Goal: Task Accomplishment & Management: Use online tool/utility

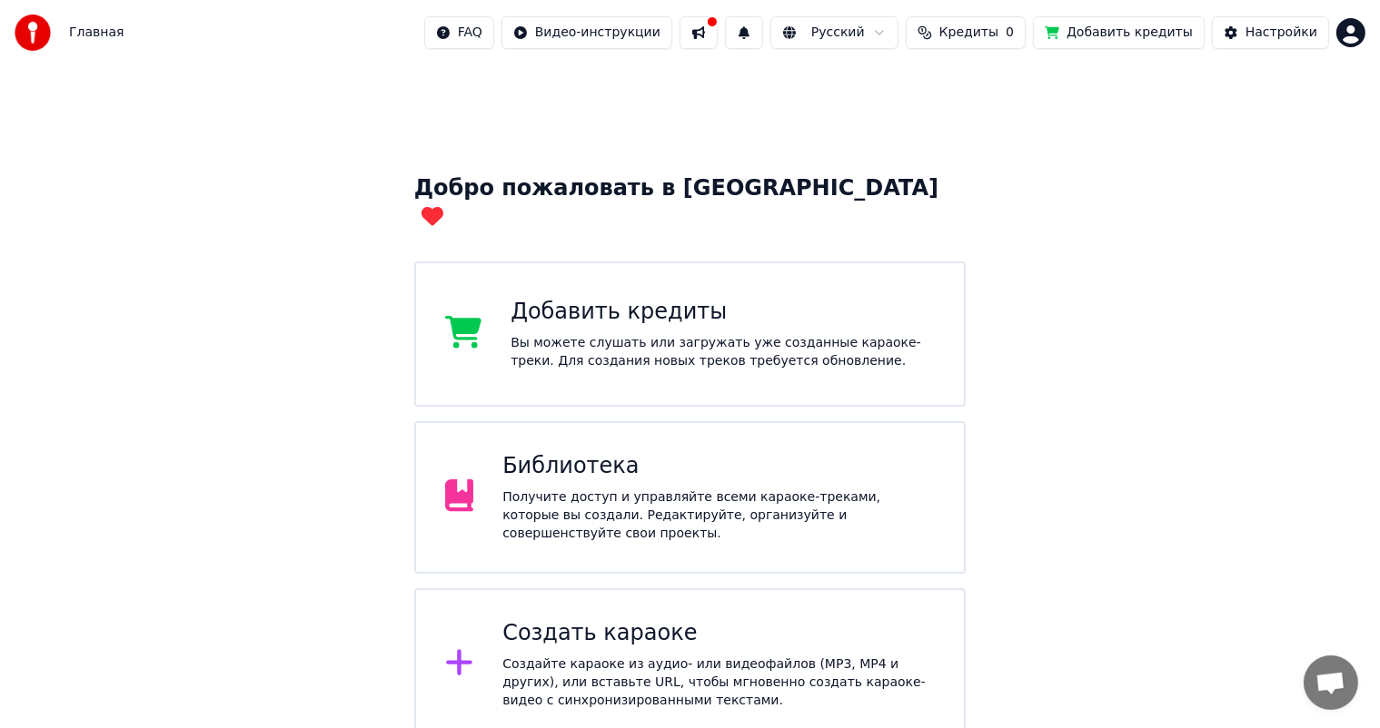
click at [702, 36] on button at bounding box center [698, 32] width 38 height 33
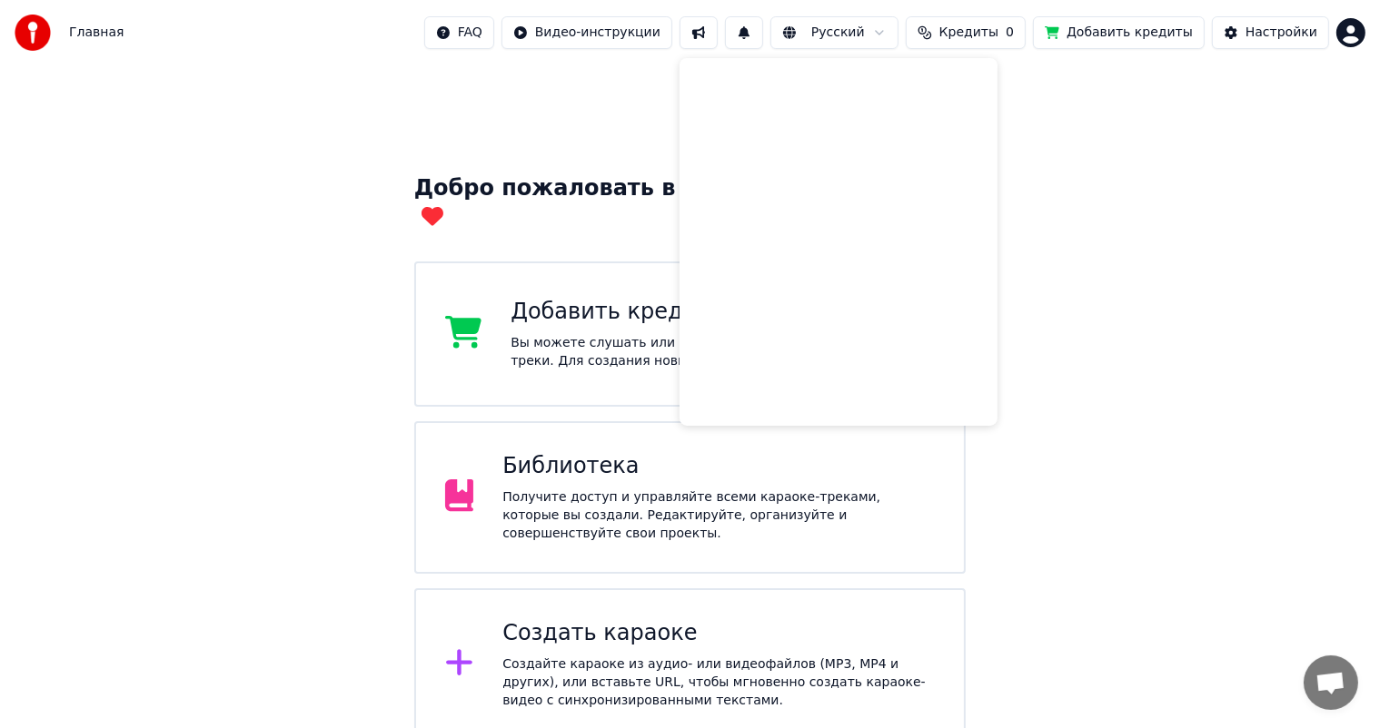
click at [1131, 100] on div "Добро пожаловать в Youka Добавить кредиты Вы можете слушать или загружать уже с…" at bounding box center [690, 510] width 1380 height 890
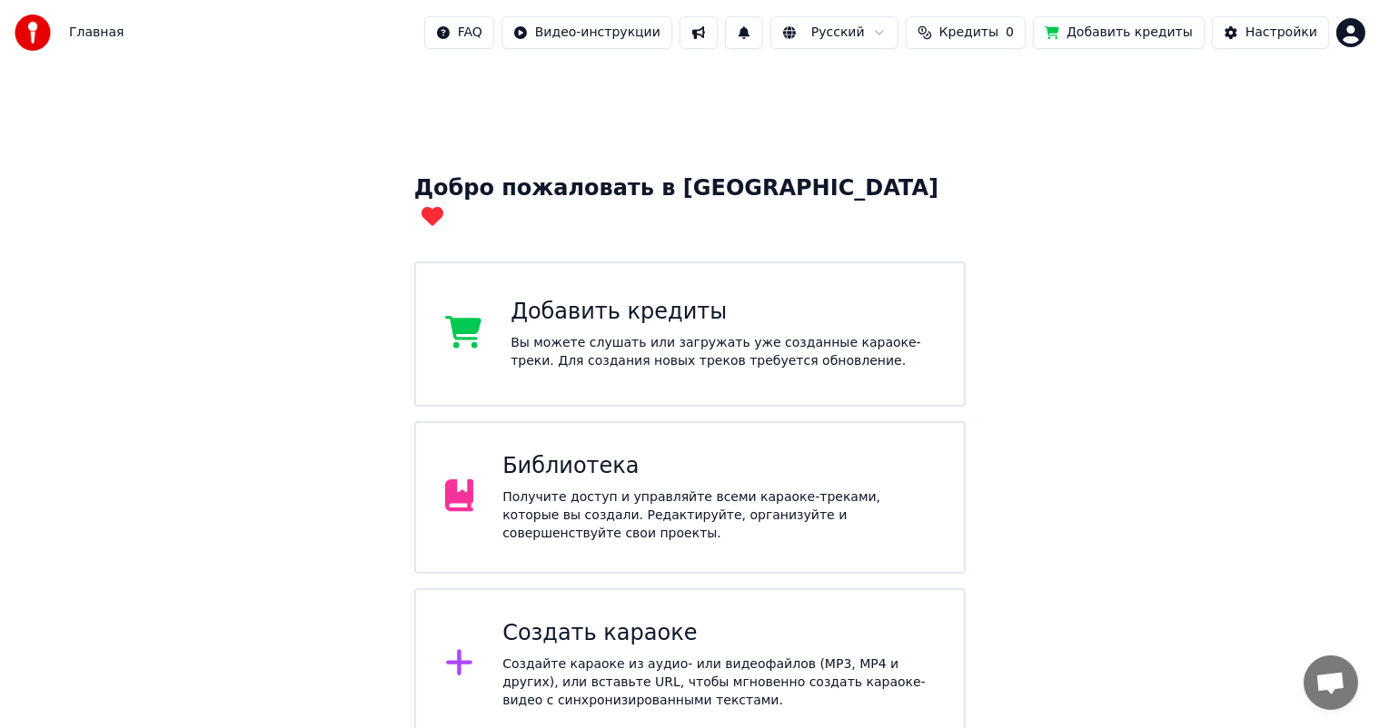
click at [660, 462] on div "Библиотека Получите доступ и управляйте всеми караоке-треками, которые вы созда…" at bounding box center [718, 497] width 432 height 91
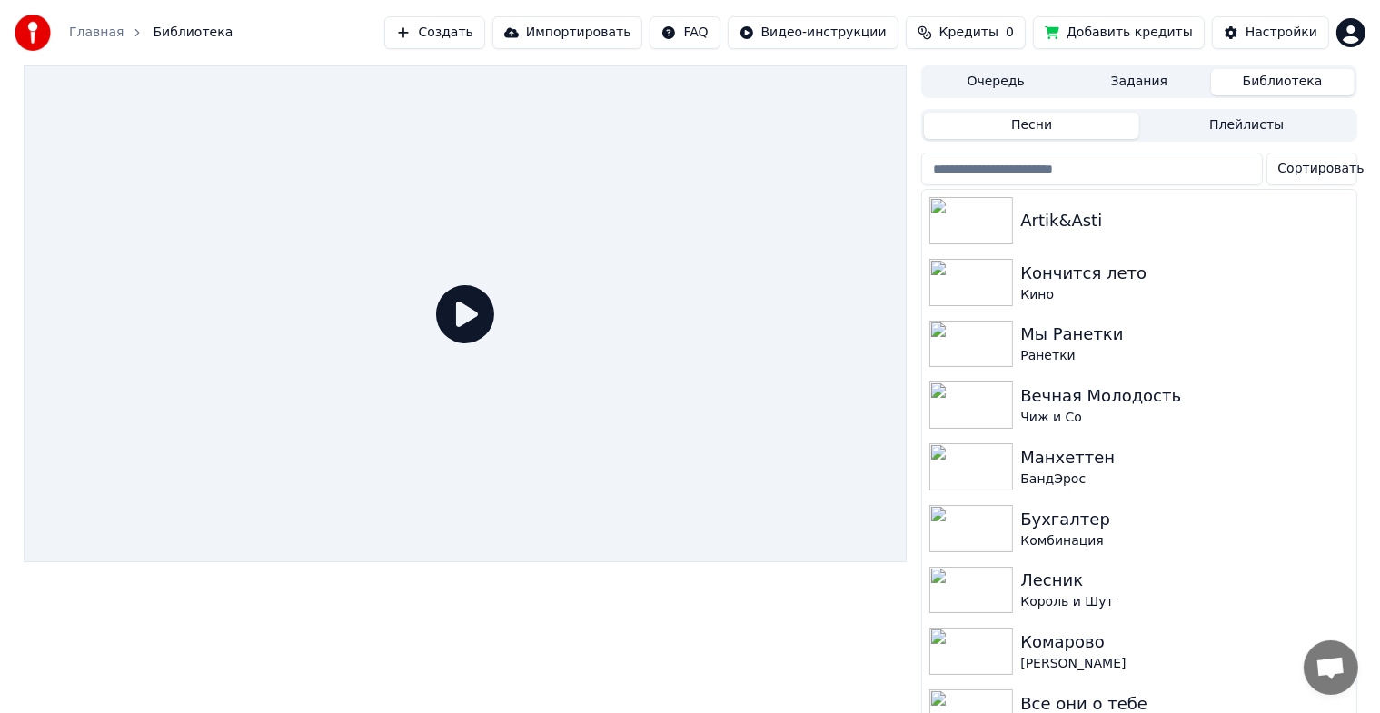
click at [996, 20] on button "Кредиты 0" at bounding box center [966, 32] width 120 height 33
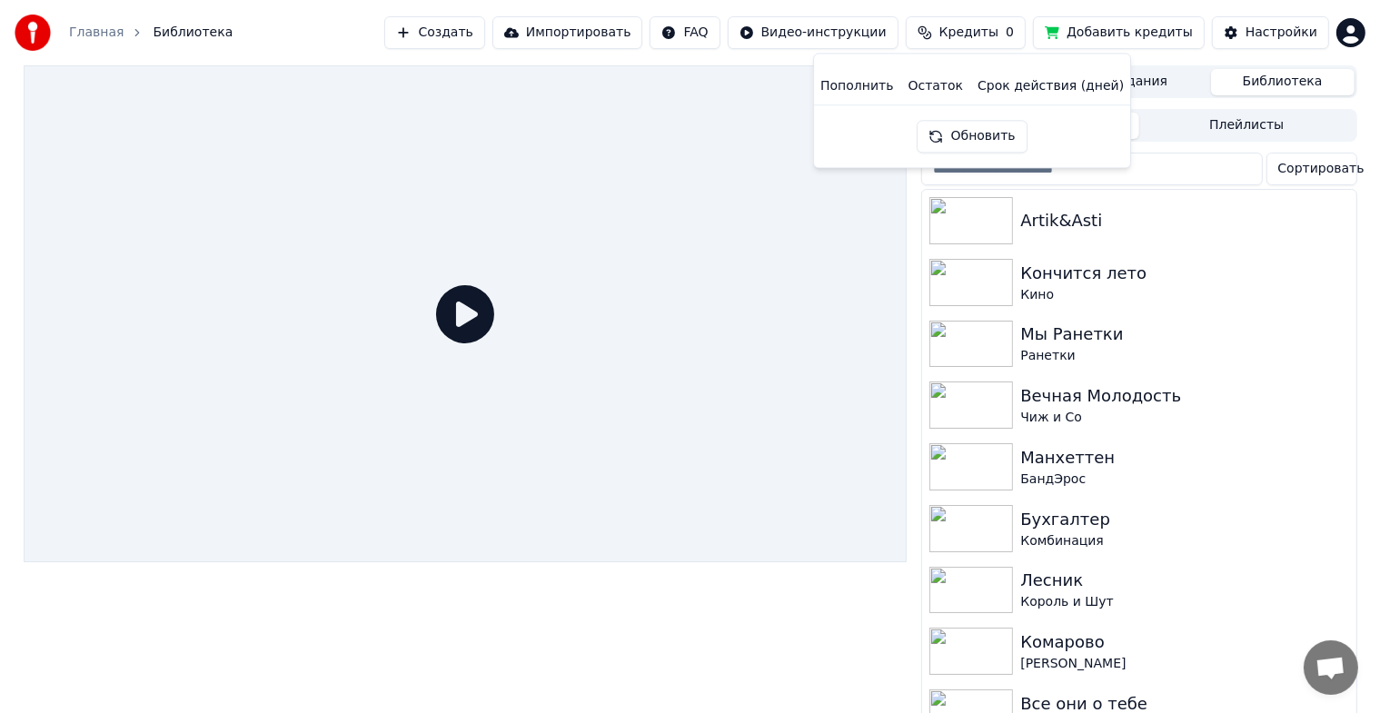
click at [947, 91] on th "Остаток" at bounding box center [936, 86] width 70 height 36
click at [947, 133] on button "Обновить" at bounding box center [972, 136] width 110 height 33
click at [1328, 661] on span "Открытый чат" at bounding box center [1330, 669] width 30 height 25
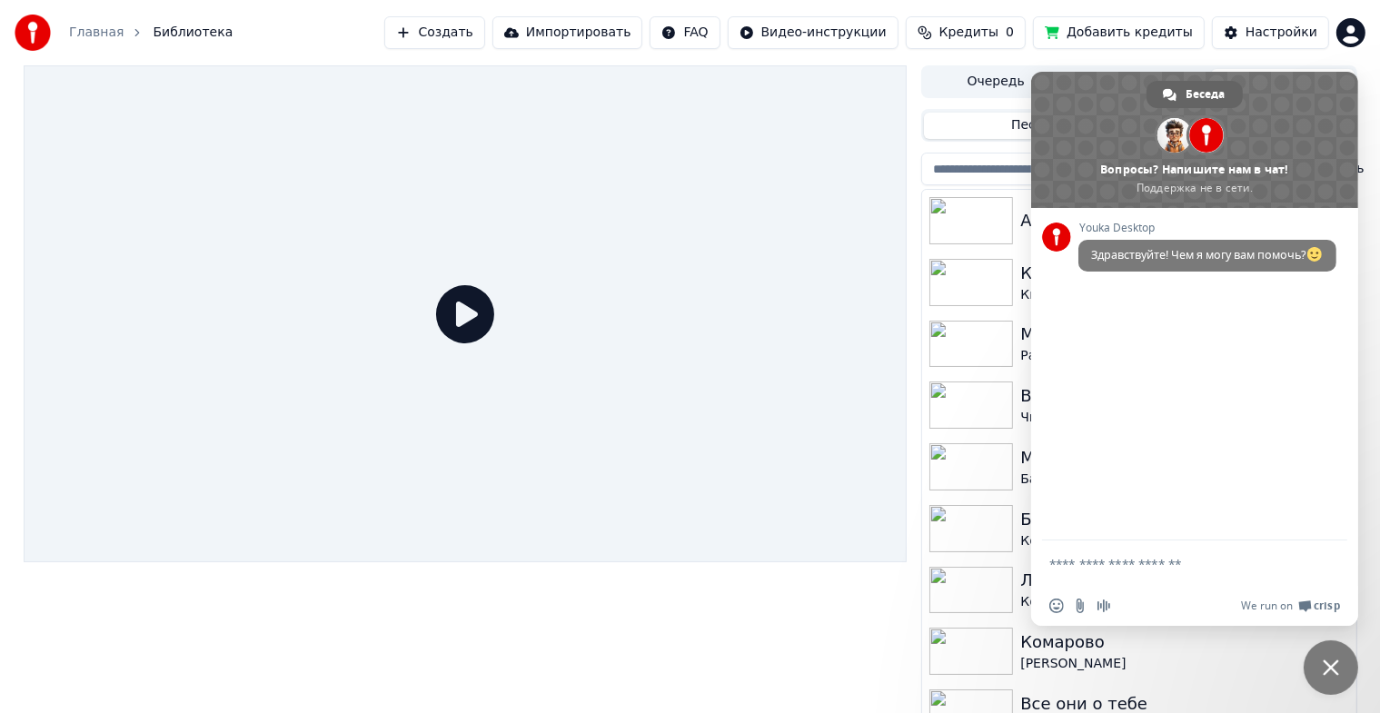
click at [972, 35] on span "Кредиты" at bounding box center [968, 33] width 59 height 18
drag, startPoint x: 907, startPoint y: 80, endPoint x: 821, endPoint y: 71, distance: 85.9
click at [900, 80] on th "Пополнить" at bounding box center [856, 86] width 87 height 36
click at [798, 34] on html "Главная Библиотека Создать Импортировать FAQ Видео-инструкции Кредиты 0 Добавит…" at bounding box center [690, 356] width 1380 height 713
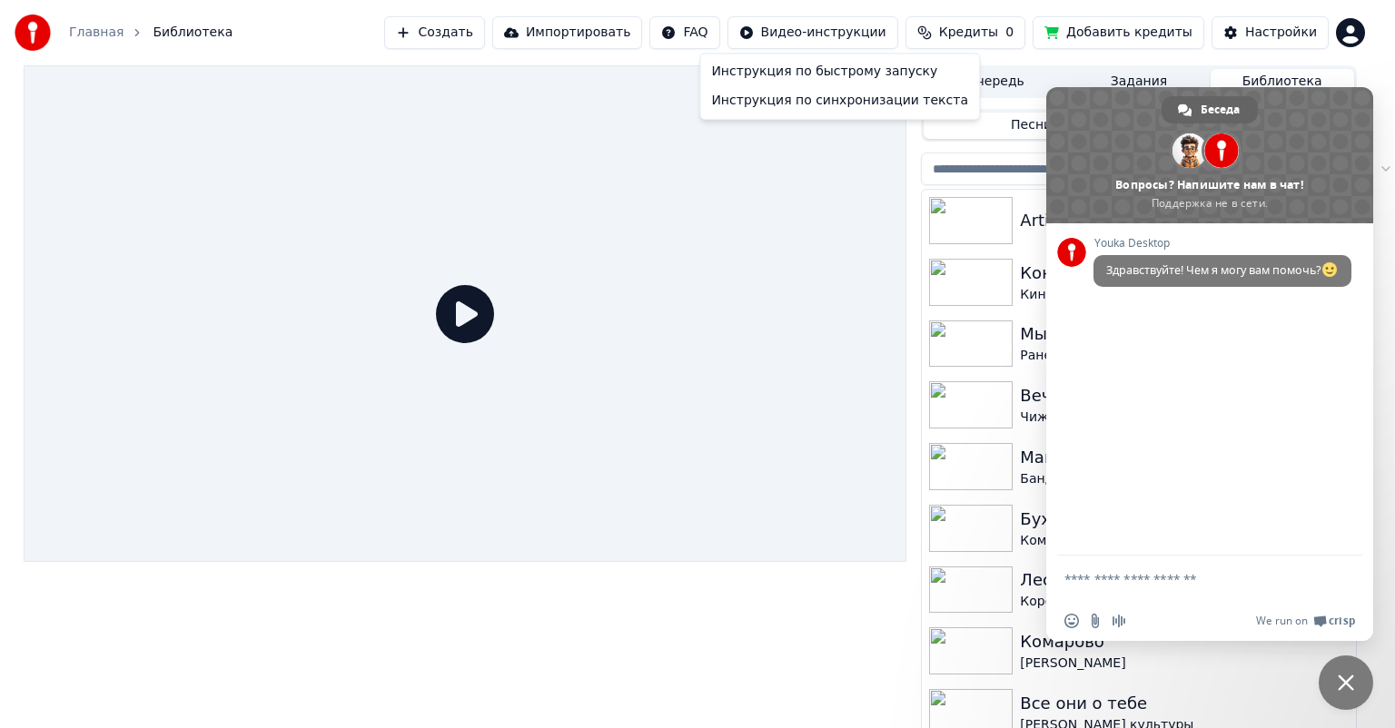
click at [722, 35] on html "Главная Библиотека Создать Импортировать FAQ Видео-инструкции Кредиты 0 Добавит…" at bounding box center [697, 364] width 1395 height 728
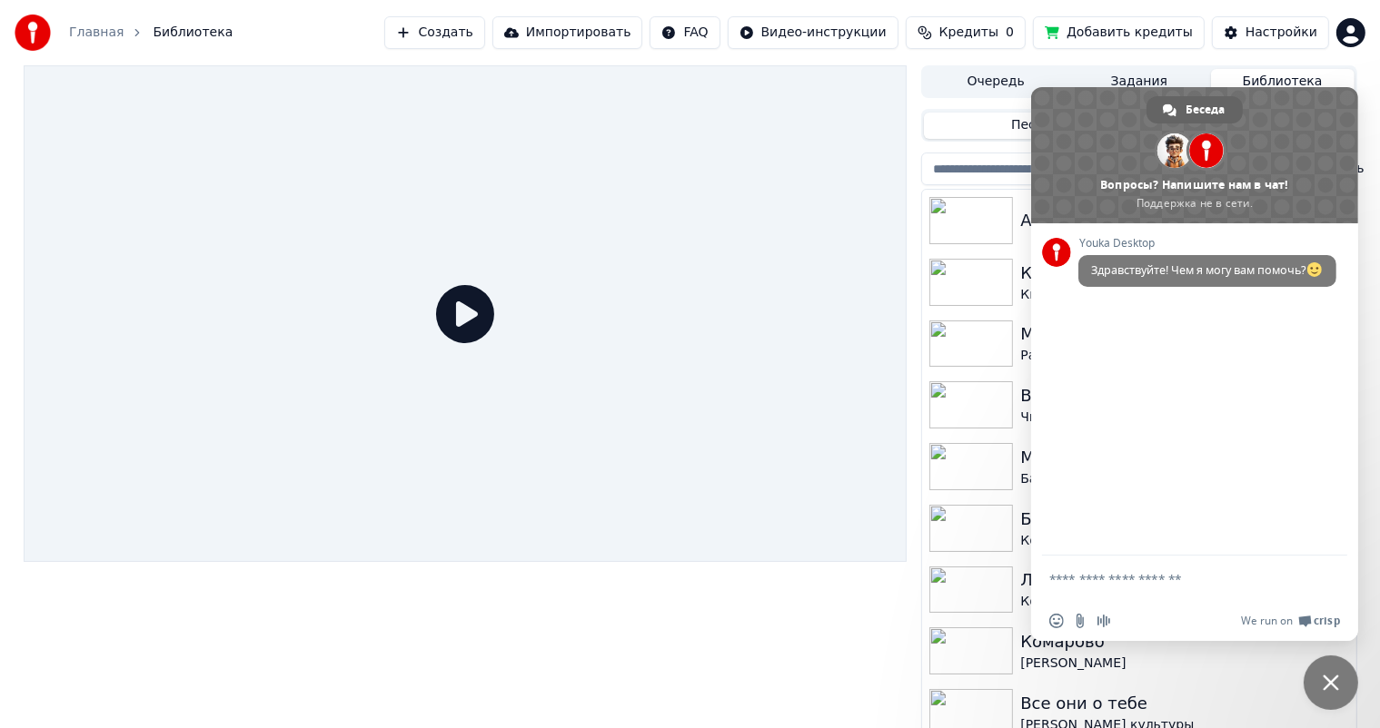
click at [937, 34] on button "Кредиты 0" at bounding box center [966, 32] width 120 height 33
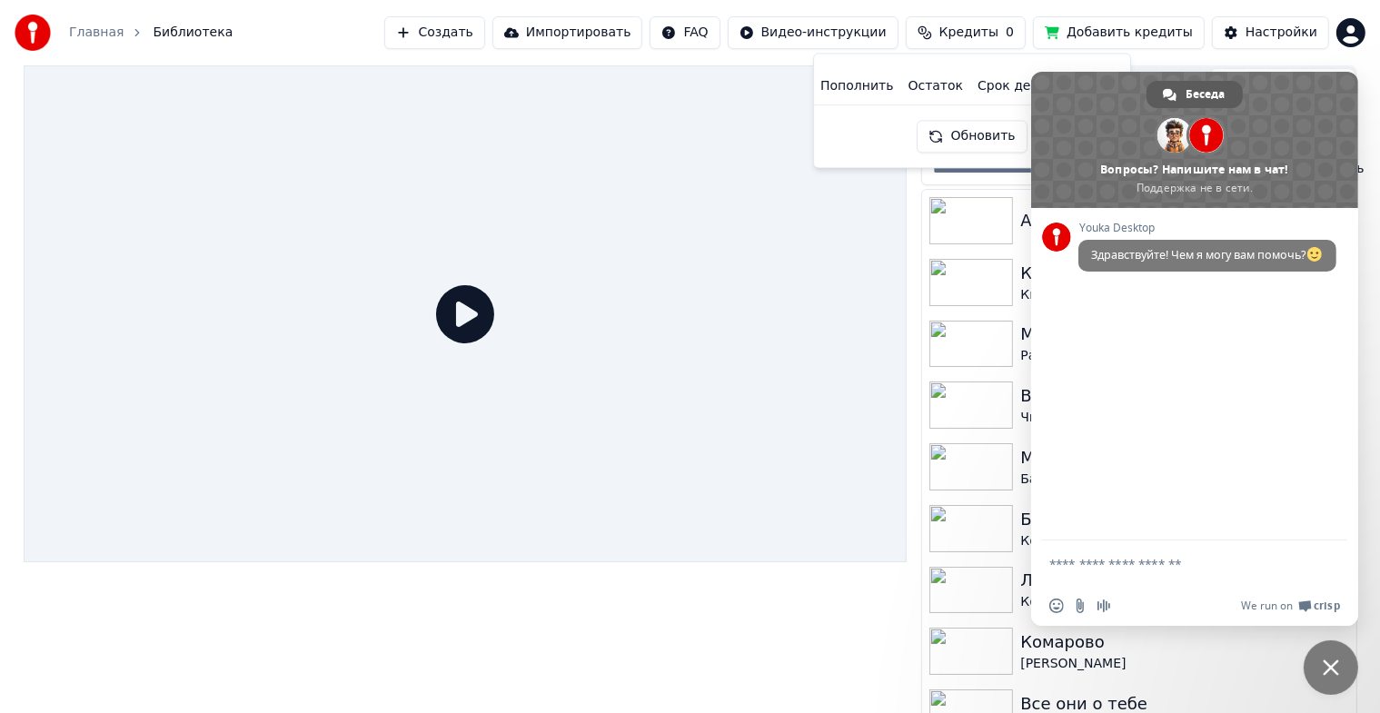
click at [1192, 94] on span "Беседа" at bounding box center [1204, 94] width 39 height 27
click at [1109, 576] on form at bounding box center [1174, 564] width 251 height 49
click at [1128, 27] on button "Добавить кредиты" at bounding box center [1119, 32] width 172 height 33
click at [1224, 538] on div "Youka Desktop Здравствуйте! Чем я могу вам помочь?" at bounding box center [1194, 374] width 327 height 332
click at [1203, 581] on form at bounding box center [1174, 564] width 251 height 49
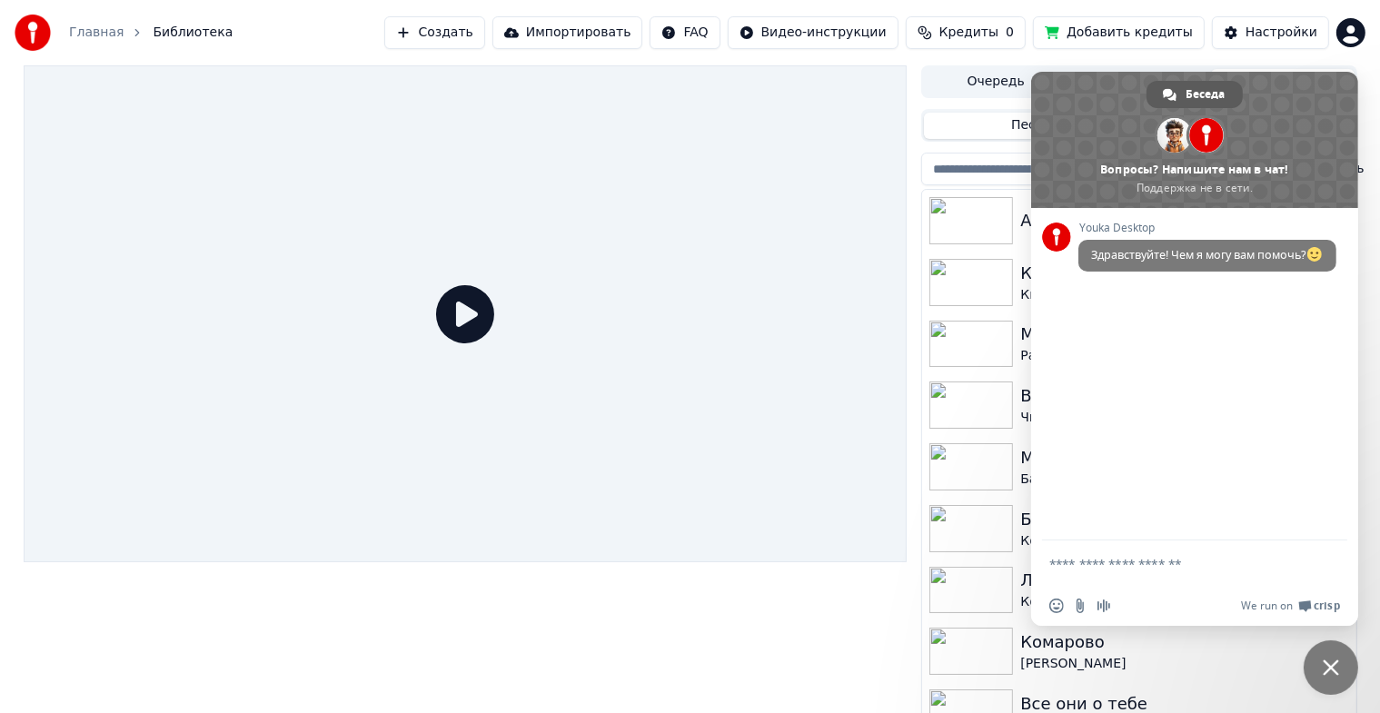
click at [1191, 105] on span "Беседа" at bounding box center [1204, 94] width 39 height 27
click at [1192, 96] on span "Беседа" at bounding box center [1204, 94] width 39 height 27
drag, startPoint x: 1141, startPoint y: 563, endPoint x: 1139, endPoint y: 596, distance: 32.8
click at [1139, 563] on textarea "Отправьте сообщение..." at bounding box center [1174, 564] width 251 height 16
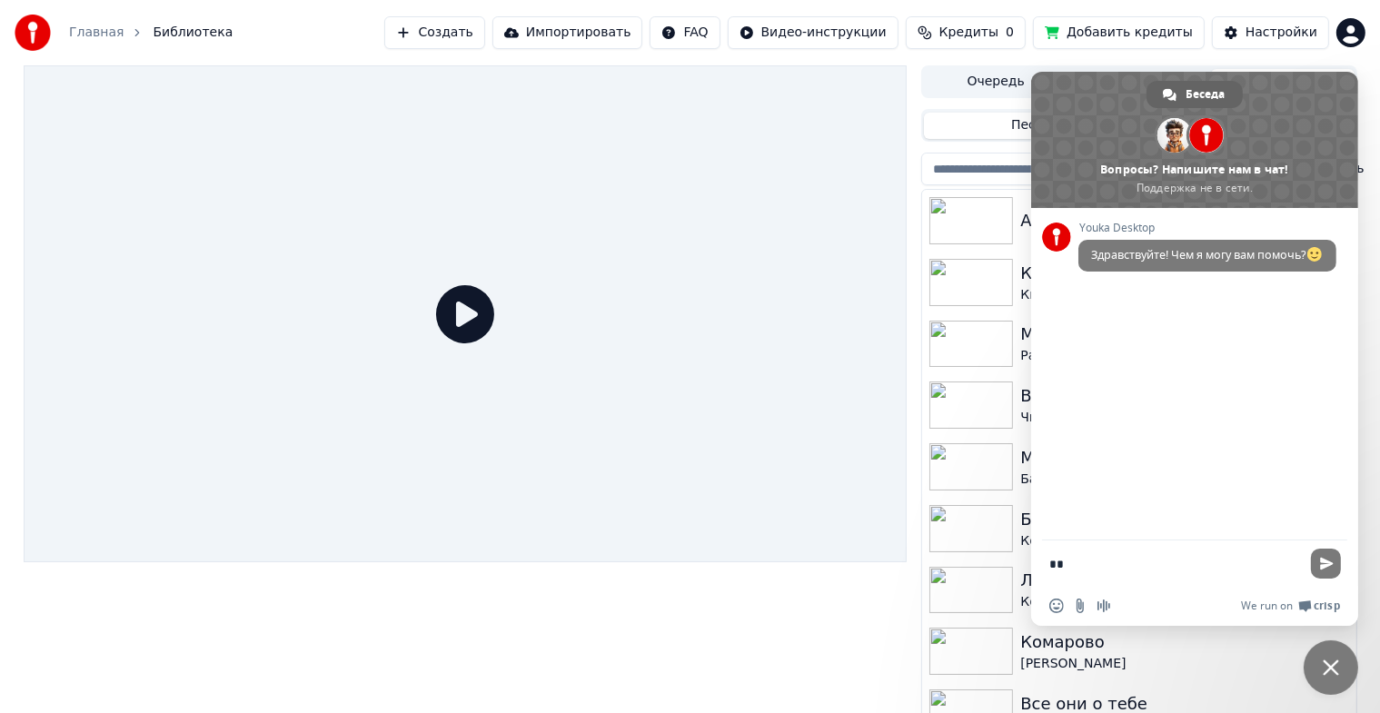
type textarea "*"
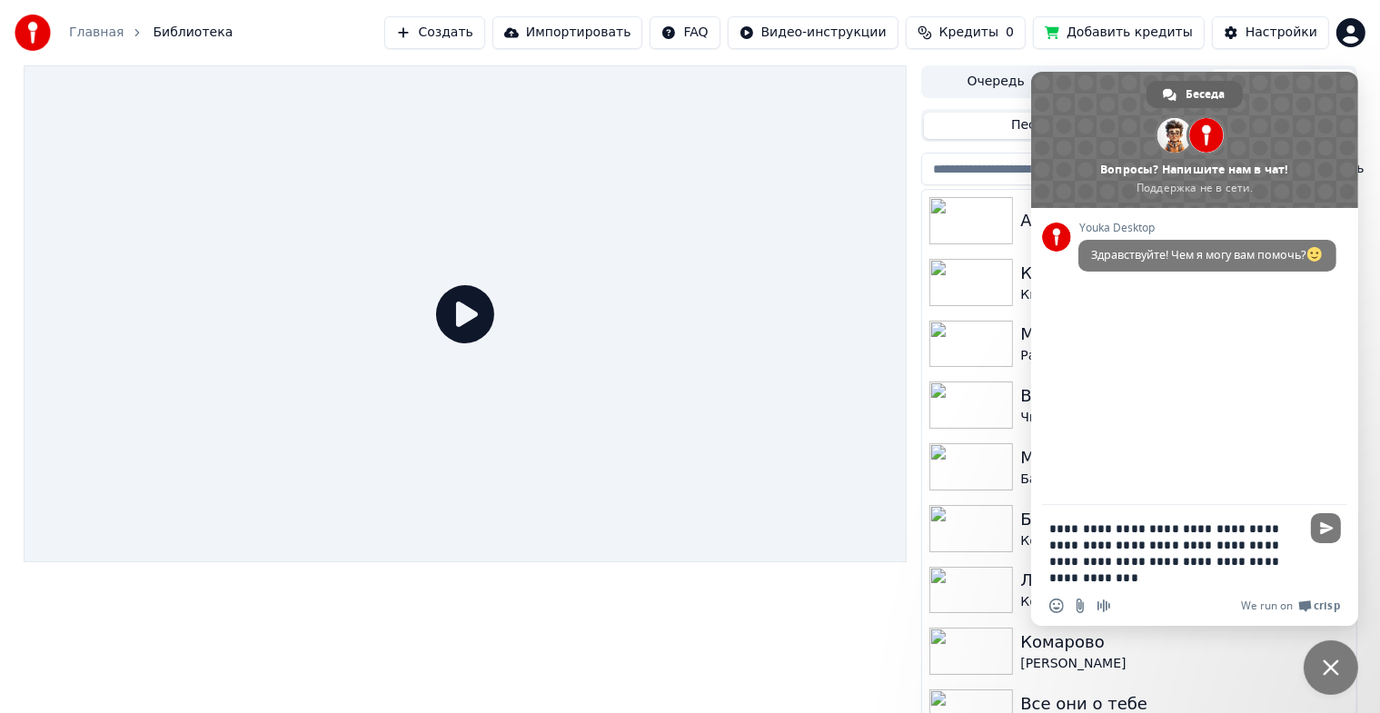
type textarea "**********"
